Goal: Task Accomplishment & Management: Manage account settings

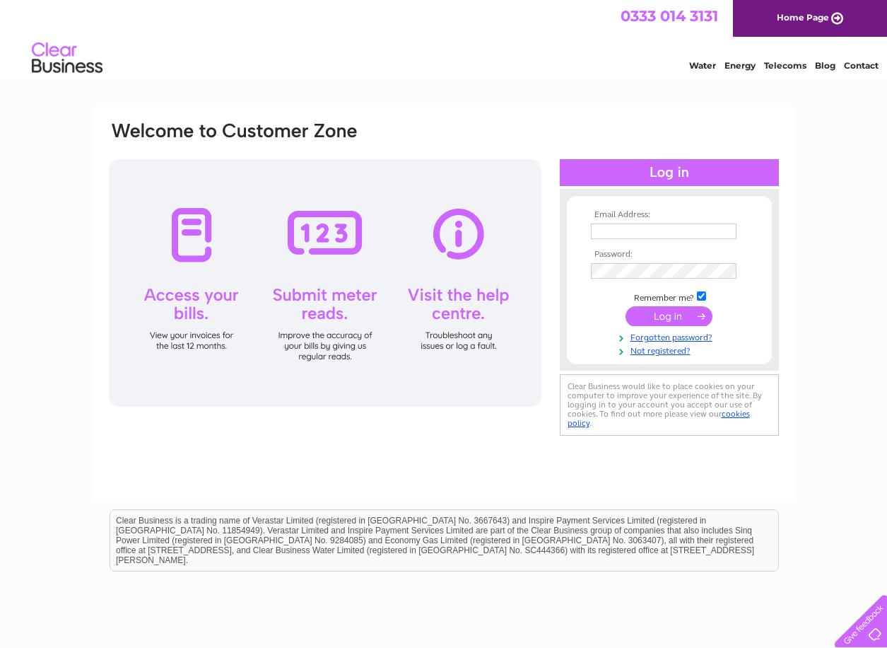
click at [660, 231] on input "text" at bounding box center [664, 231] width 146 height 16
type input "[PERSON_NAME][DOMAIN_NAME][EMAIL_ADDRESS][PERSON_NAME][DOMAIN_NAME]"
click at [665, 335] on link "Forgotten password?" at bounding box center [671, 335] width 160 height 13
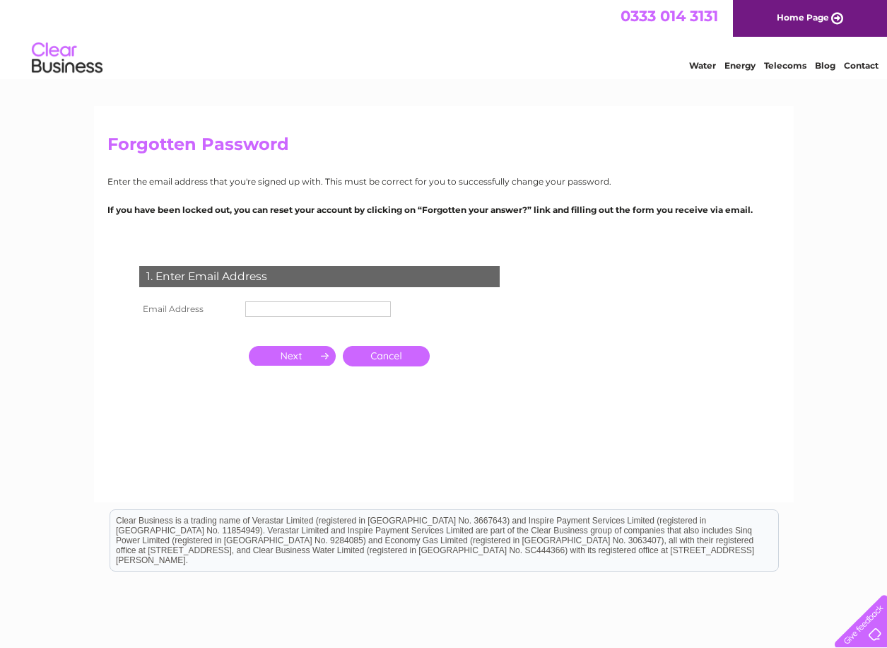
click at [276, 311] on input "text" at bounding box center [318, 309] width 146 height 16
type input "[PERSON_NAME][DOMAIN_NAME][EMAIL_ADDRESS][PERSON_NAME][DOMAIN_NAME]"
click at [303, 352] on input "button" at bounding box center [292, 356] width 87 height 20
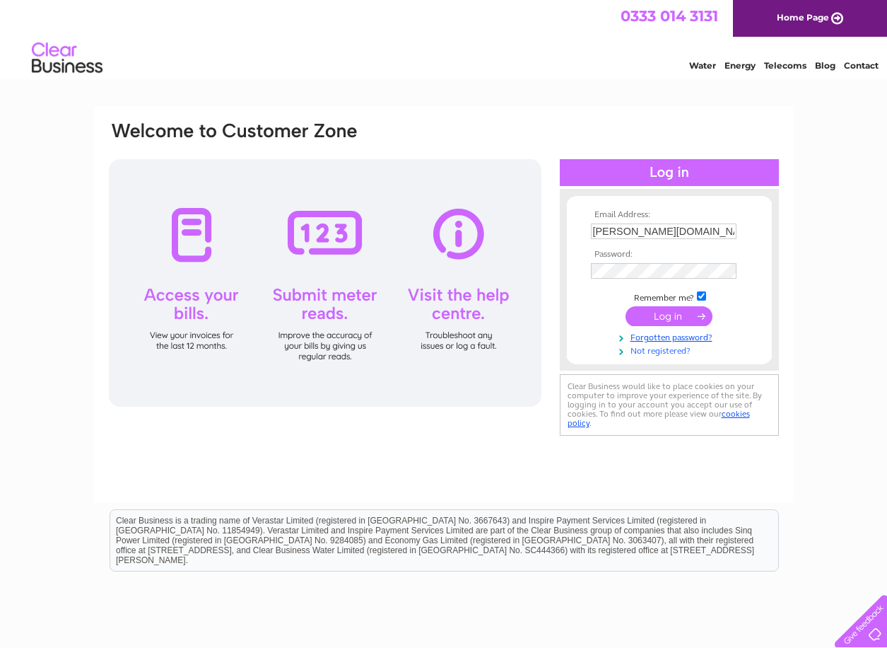
click at [674, 350] on link "Not registered?" at bounding box center [671, 349] width 160 height 13
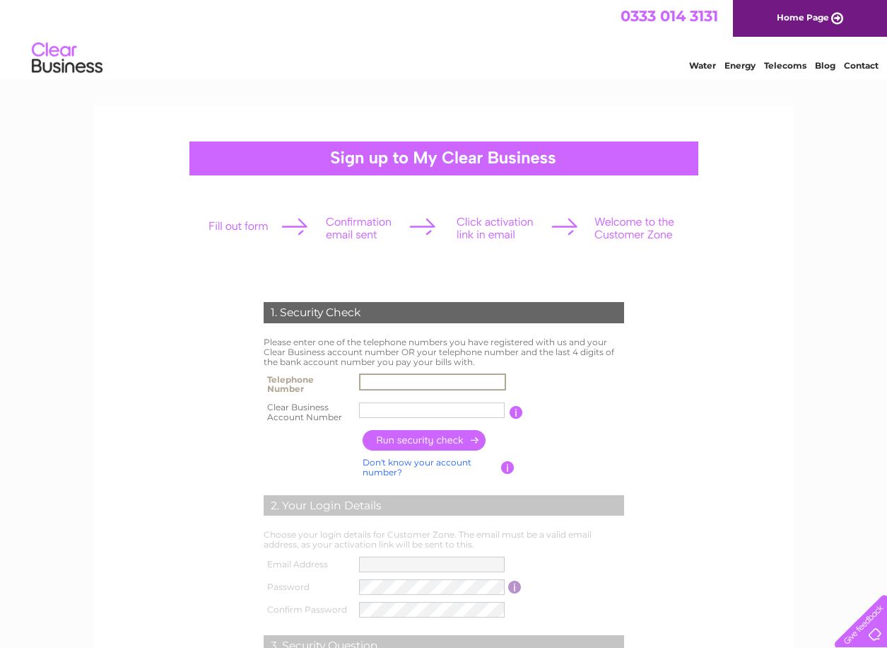
click at [391, 379] on input "text" at bounding box center [432, 381] width 147 height 17
type input "01277582553"
click at [431, 438] on input "button" at bounding box center [425, 440] width 124 height 21
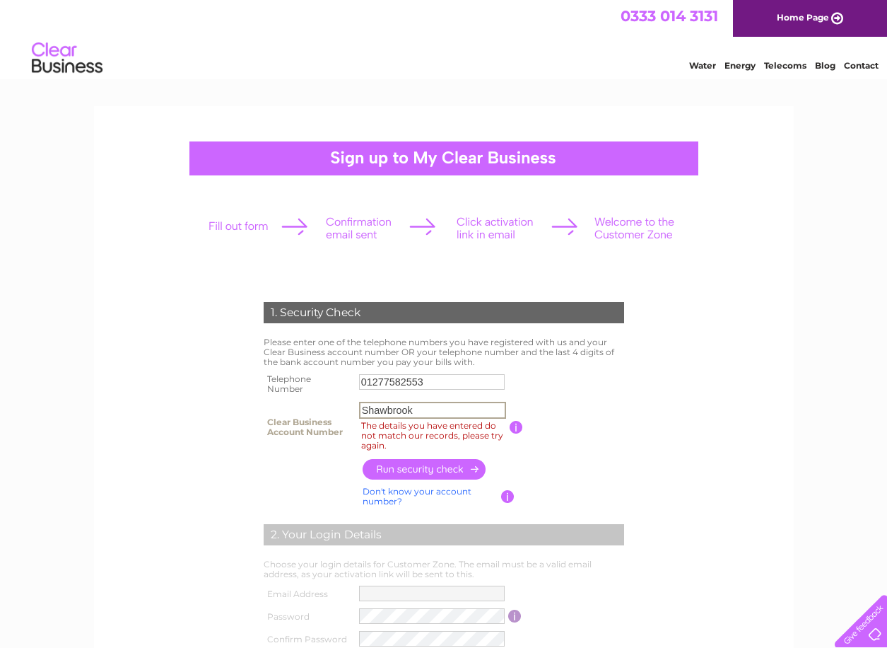
click at [432, 409] on input "Shawbrook" at bounding box center [432, 410] width 147 height 17
drag, startPoint x: 446, startPoint y: 413, endPoint x: 172, endPoint y: 390, distance: 275.2
click at [172, 390] on form "1. Security Check Please enter one of the telephone numbers you have registered…" at bounding box center [443, 553] width 673 height 558
type input "955429"
click at [418, 471] on input "button" at bounding box center [425, 469] width 124 height 21
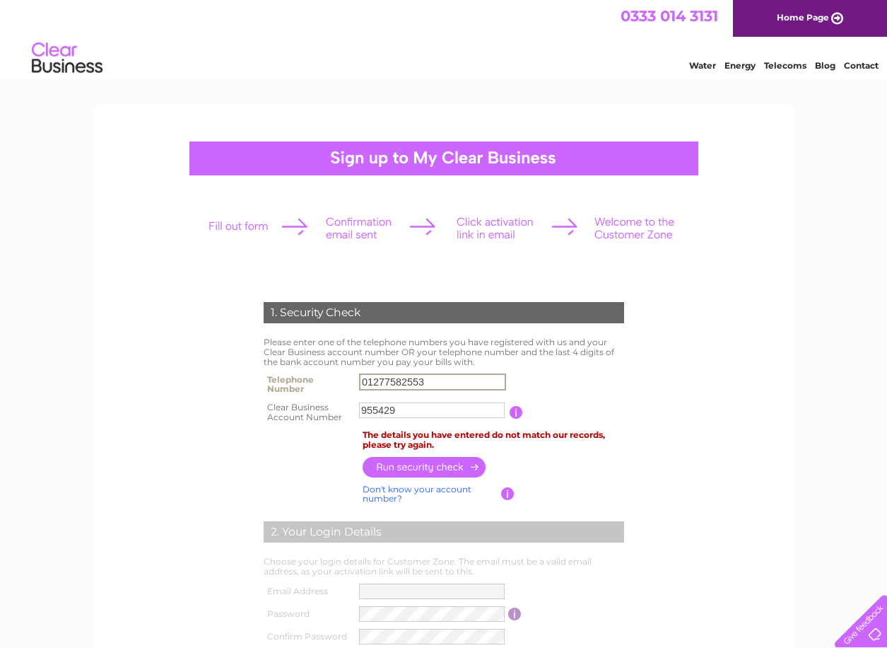
drag, startPoint x: 430, startPoint y: 380, endPoint x: 311, endPoint y: 388, distance: 119.0
click at [310, 388] on tr "Telephone Number 01277582553" at bounding box center [444, 384] width 368 height 28
type input "07502263856"
click at [329, 475] on th at bounding box center [309, 466] width 99 height 28
click at [396, 465] on input "button" at bounding box center [425, 466] width 124 height 21
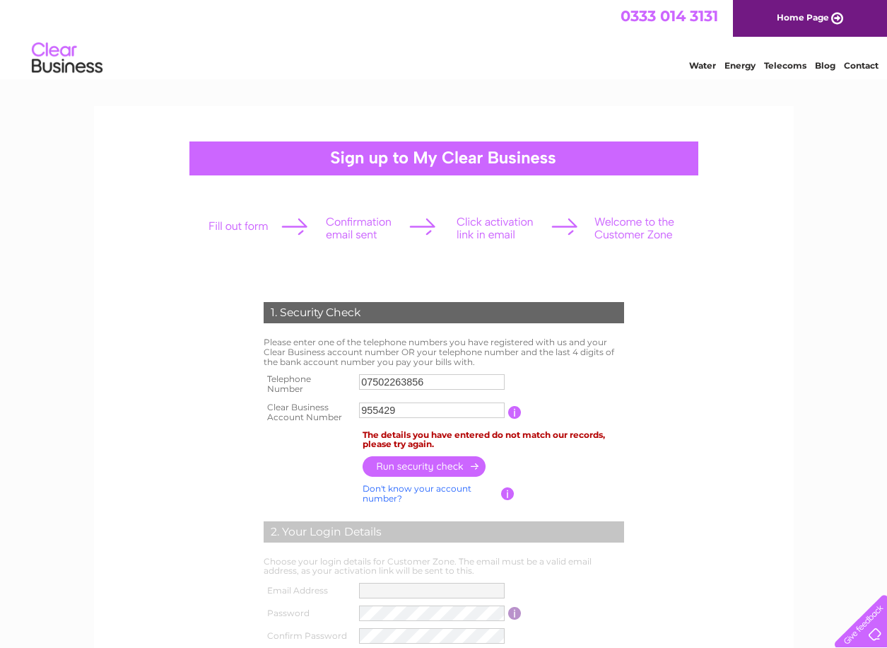
click at [397, 487] on link "Don't know your account number?" at bounding box center [417, 493] width 109 height 21
click at [810, 20] on link "Home Page" at bounding box center [810, 18] width 154 height 37
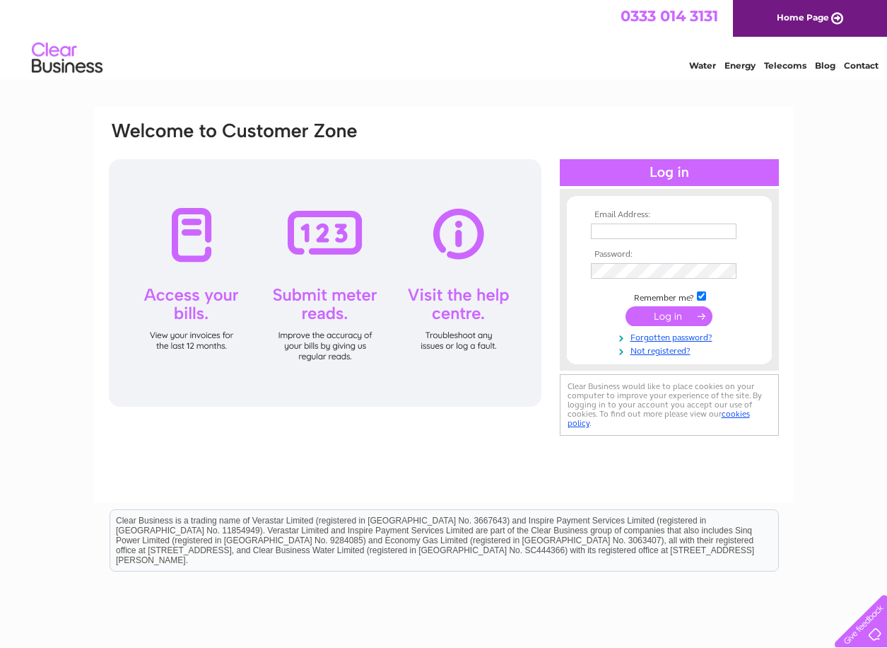
click at [615, 227] on input "text" at bounding box center [664, 231] width 146 height 16
type input "jonathan.hughes@shawbrook.co.uk"
click at [659, 334] on link "Forgotten password?" at bounding box center [671, 337] width 160 height 13
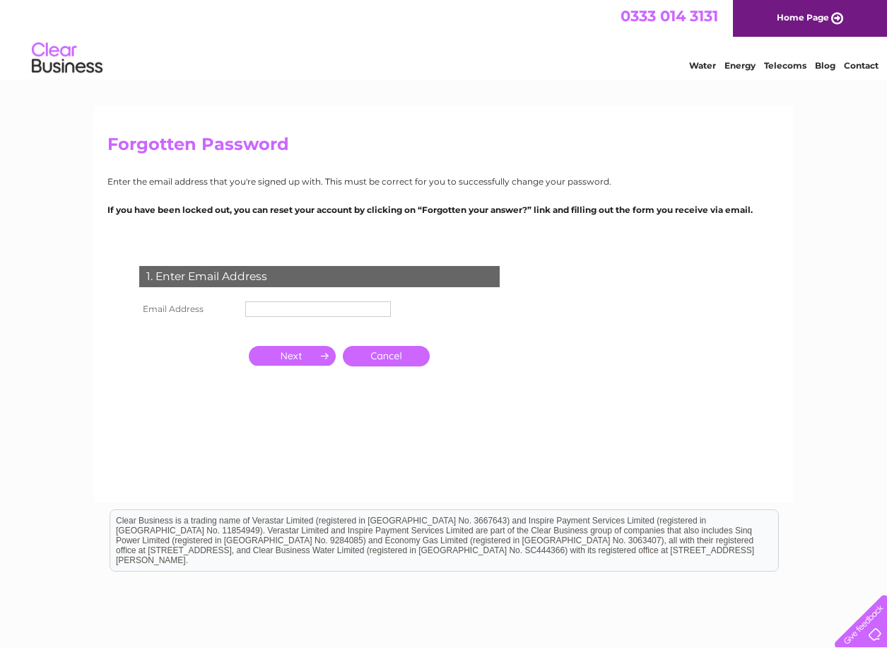
click at [269, 312] on input "text" at bounding box center [318, 309] width 146 height 16
type input "jonathan.hughes@shawbrook.co.uk"
click at [296, 351] on input "button" at bounding box center [292, 356] width 87 height 20
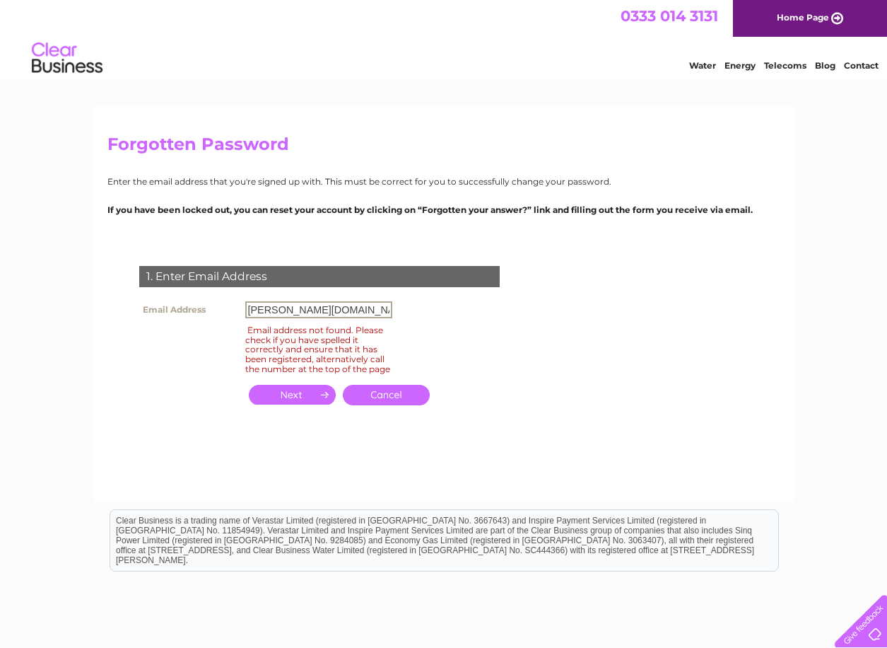
scroll to position [0, 21]
drag, startPoint x: 351, startPoint y: 308, endPoint x: 446, endPoint y: 309, distance: 94.7
click at [446, 309] on div "1. Enter Email Address Email Address jonathan.hughes@shawbrook.co.uk Email addr…" at bounding box center [322, 344] width 430 height 184
drag, startPoint x: 132, startPoint y: 407, endPoint x: 100, endPoint y: 421, distance: 35.5
click at [131, 407] on div "1. Enter Email Address Email Address jonathan.hughes@shawbrook.co.uk Email addr…" at bounding box center [322, 344] width 430 height 184
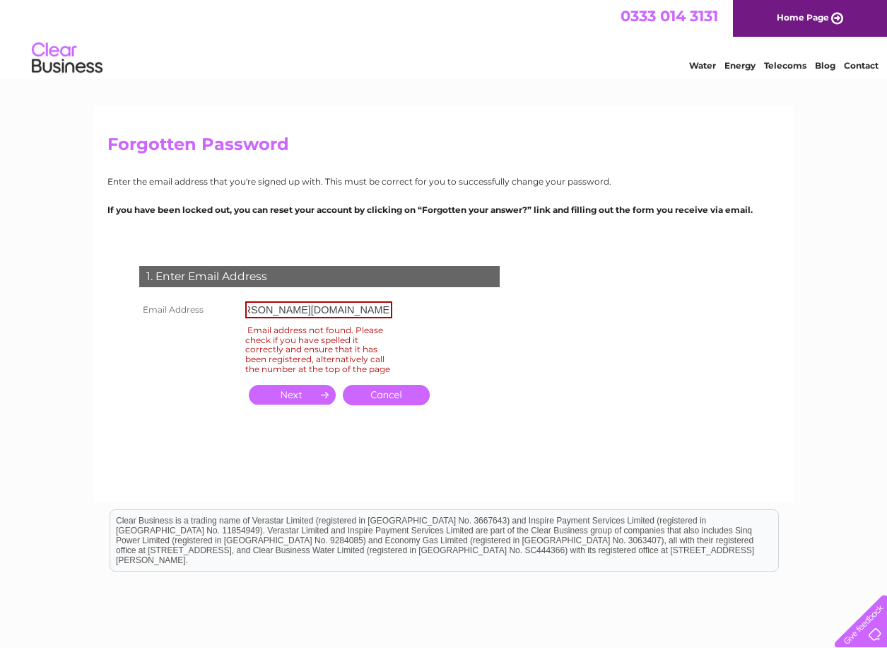
scroll to position [0, 0]
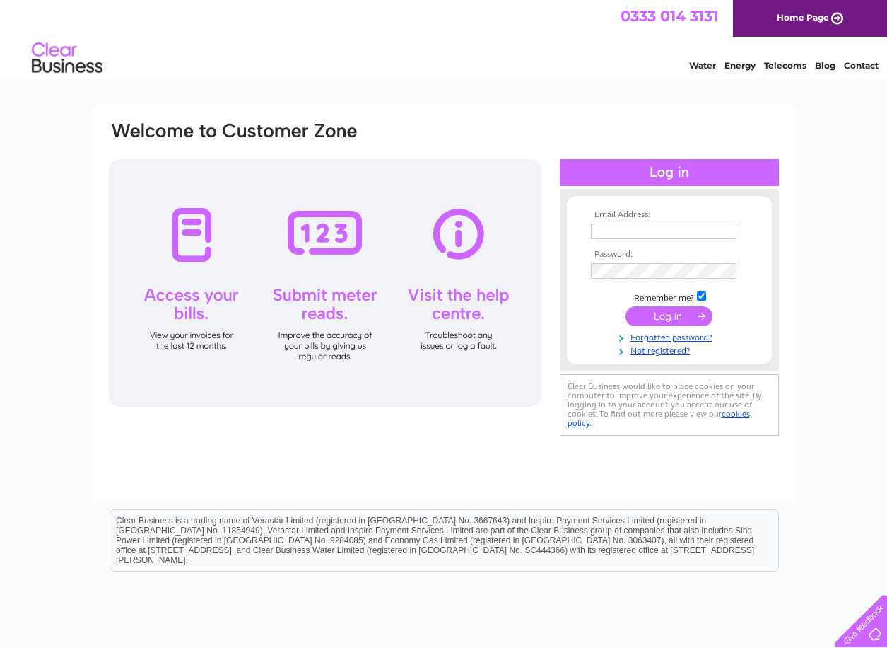
click at [591, 223] on div at bounding box center [591, 223] width 0 height 0
click at [816, 13] on link "Home Page" at bounding box center [810, 18] width 154 height 37
